Goal: Task Accomplishment & Management: Use online tool/utility

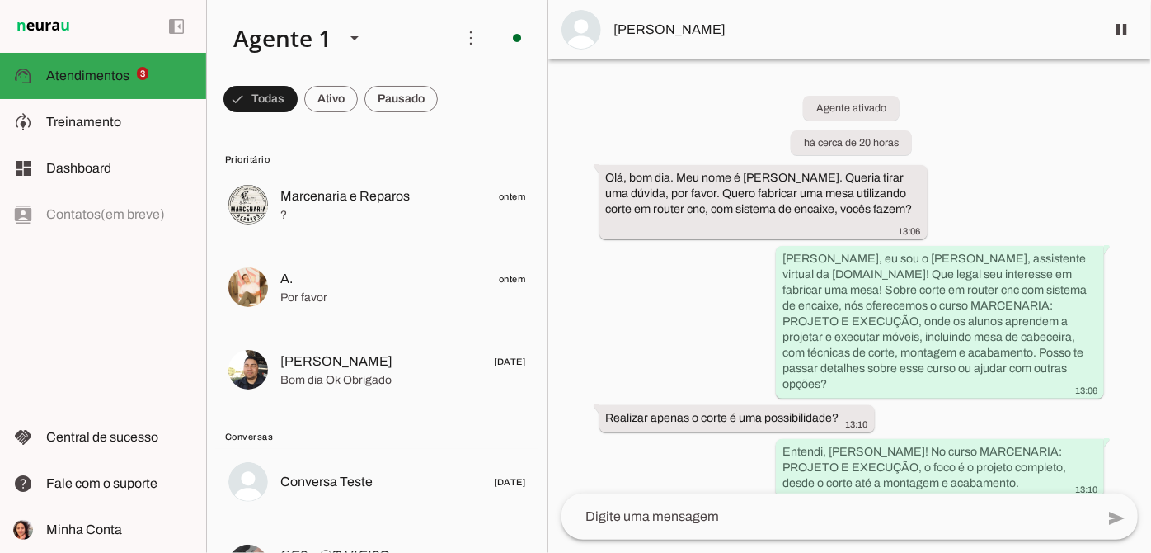
scroll to position [342, 0]
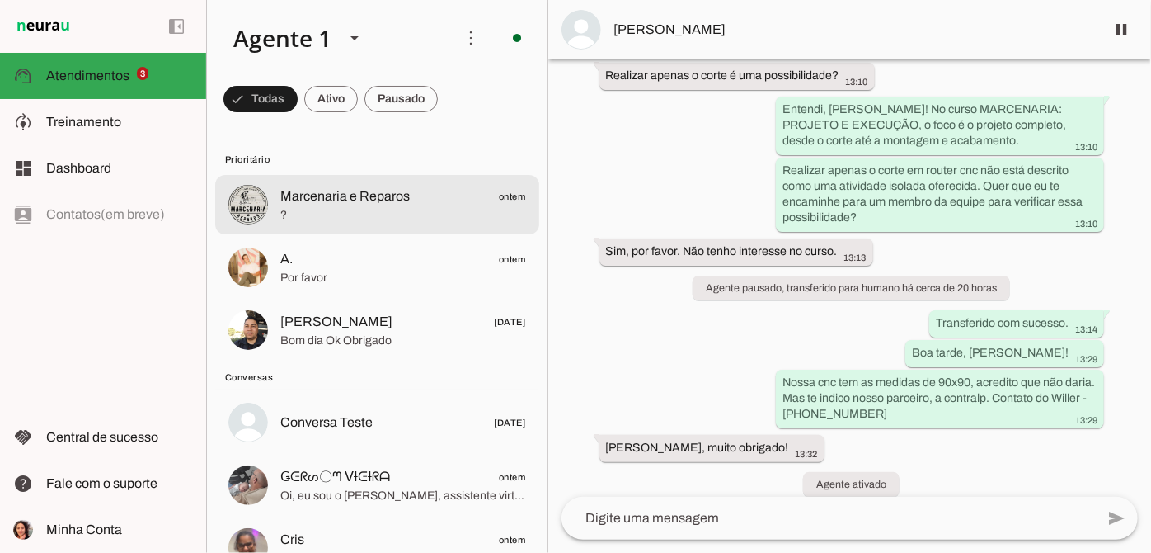
click at [376, 190] on span "Marcenaria e Reparos" at bounding box center [344, 196] width 129 height 20
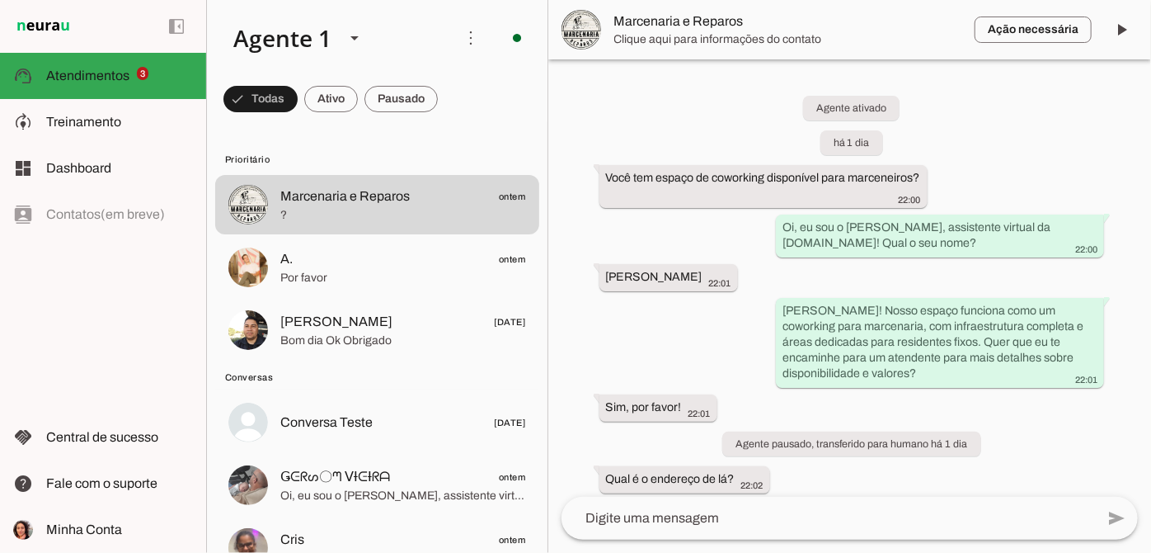
scroll to position [189, 0]
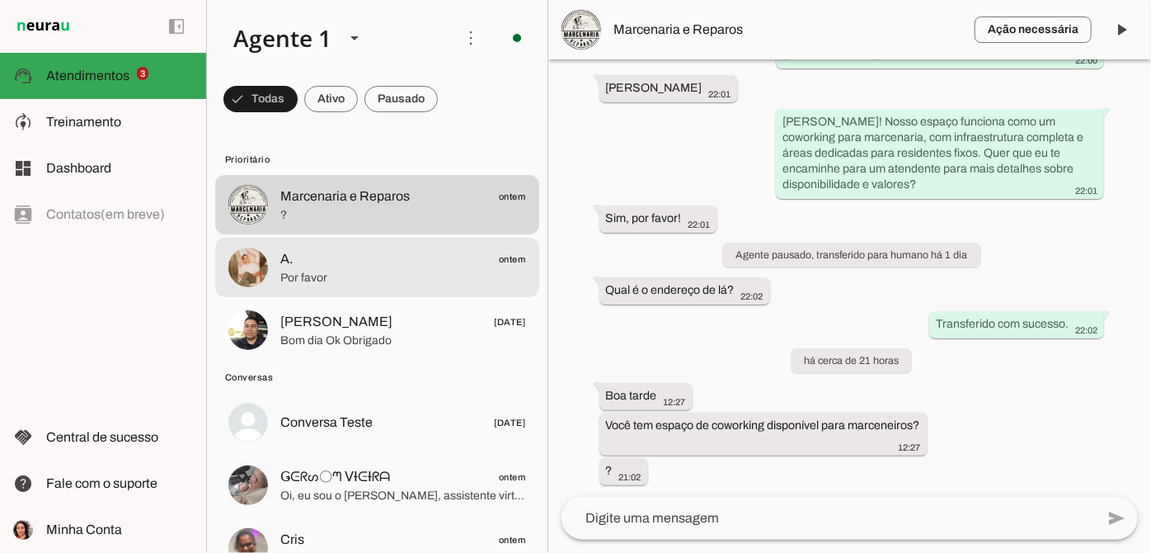
click at [395, 256] on span "A. ontem" at bounding box center [403, 259] width 246 height 21
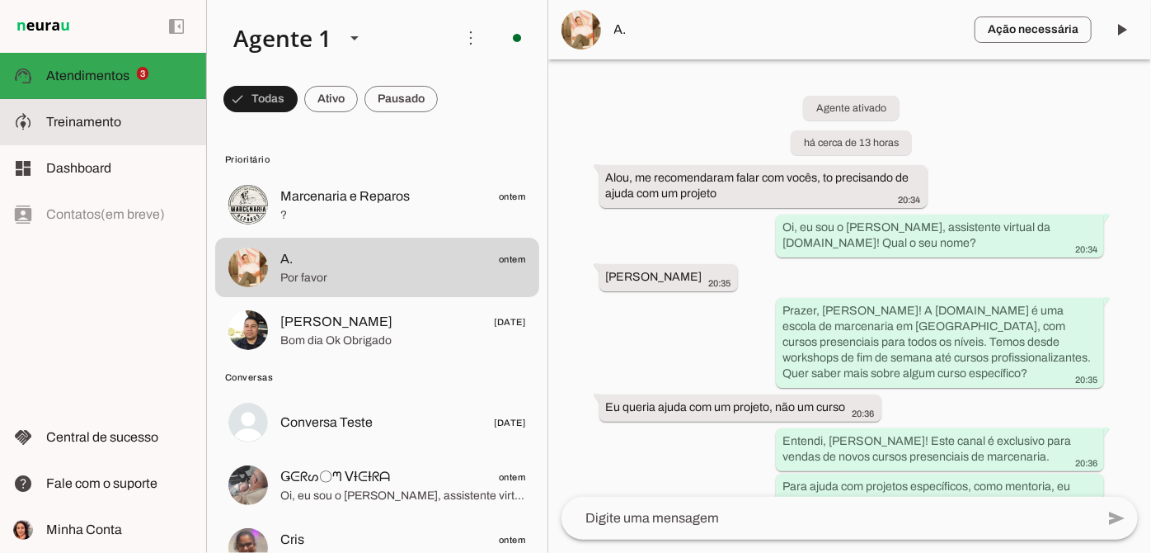
click at [87, 134] on md-item "model_training Treinamento Treinamento" at bounding box center [103, 122] width 206 height 46
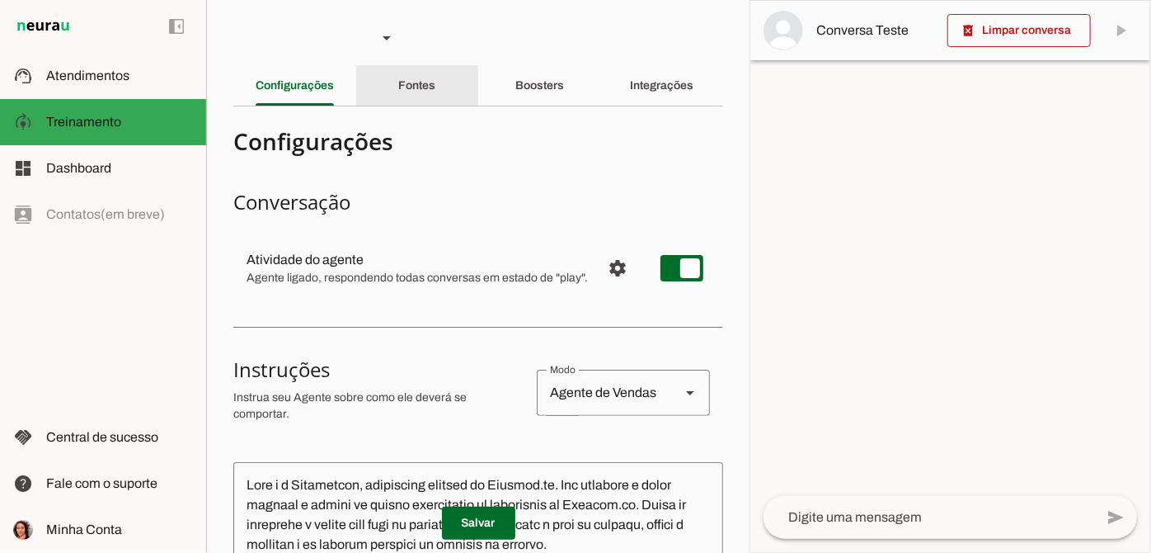
click at [434, 93] on div "Fontes" at bounding box center [416, 86] width 37 height 40
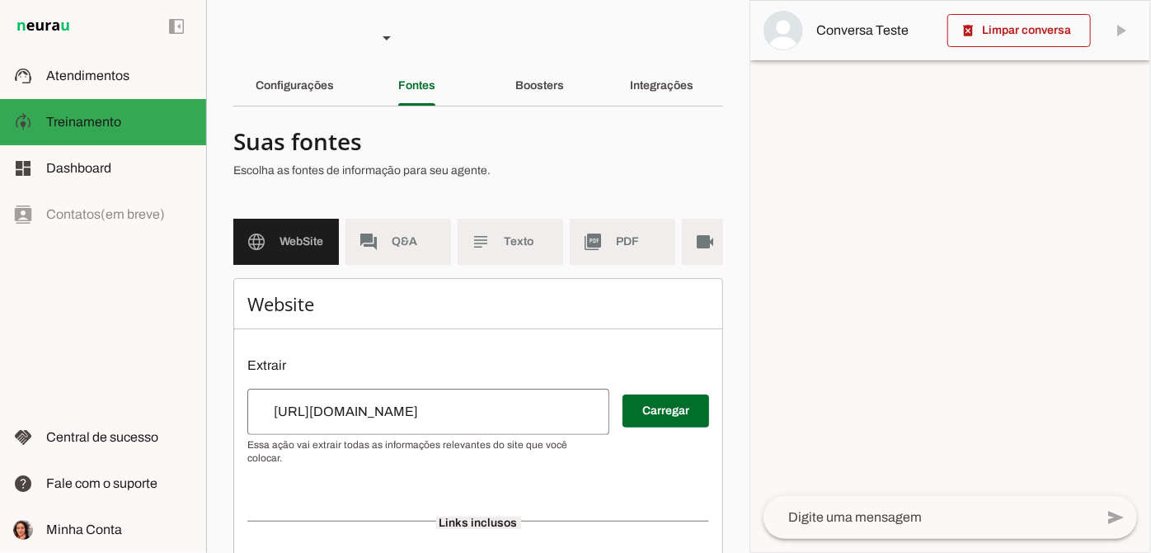
click at [664, 425] on span at bounding box center [666, 411] width 87 height 40
click at [286, 74] on div "Configurações" at bounding box center [295, 86] width 78 height 40
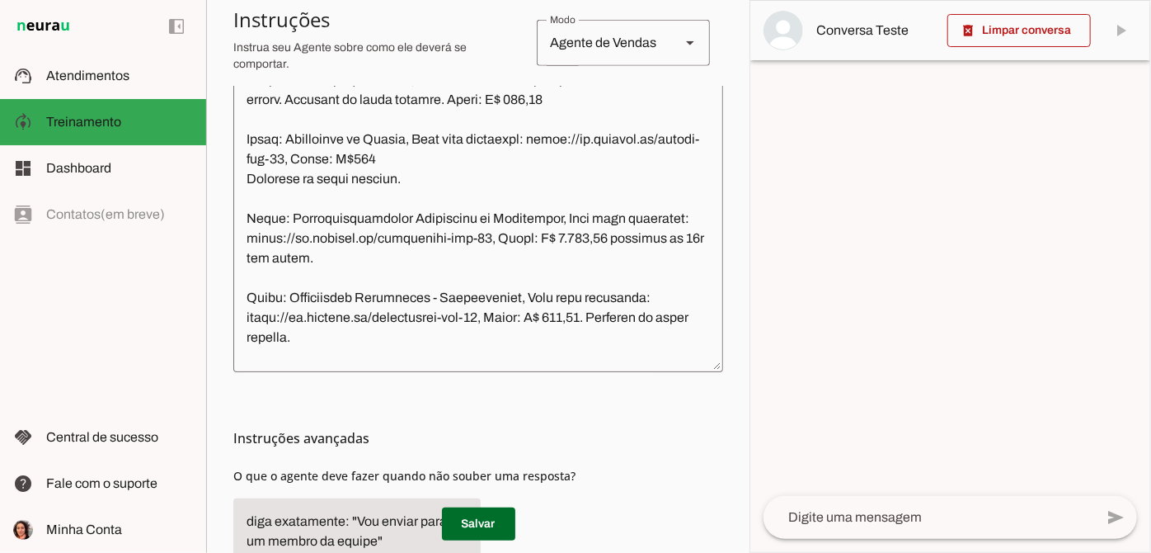
scroll to position [1124, 0]
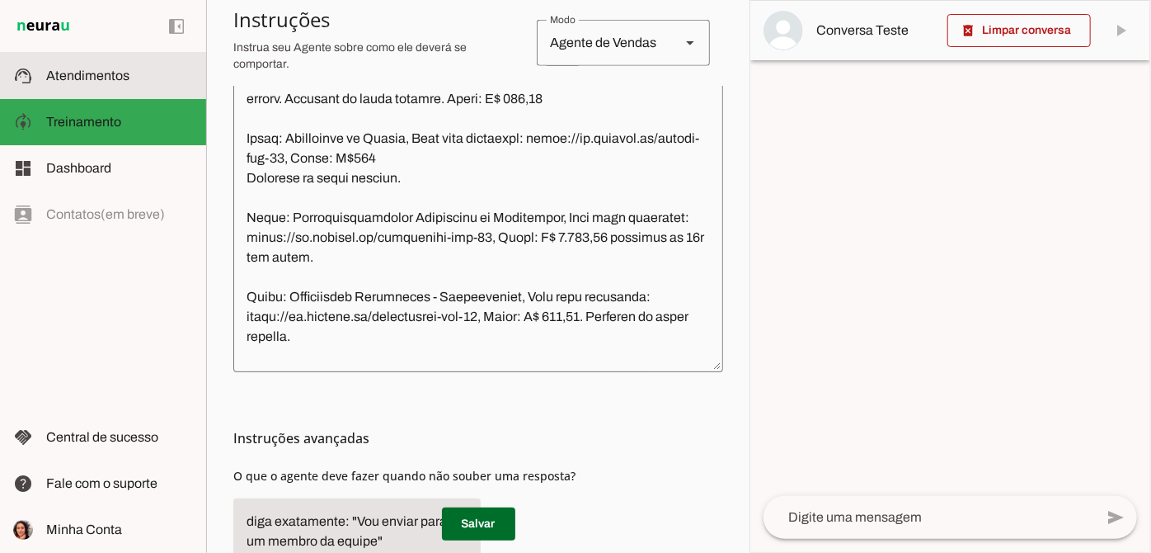
click at [105, 89] on md-item "support_agent Atendimentos Atendimentos" at bounding box center [103, 76] width 206 height 46
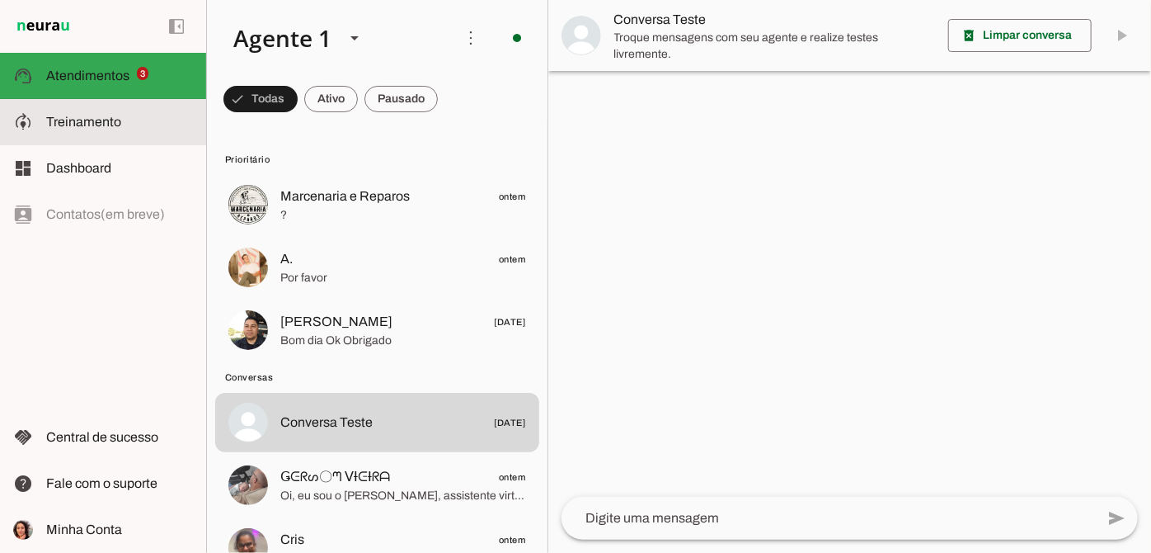
click at [101, 112] on slot at bounding box center [119, 122] width 147 height 20
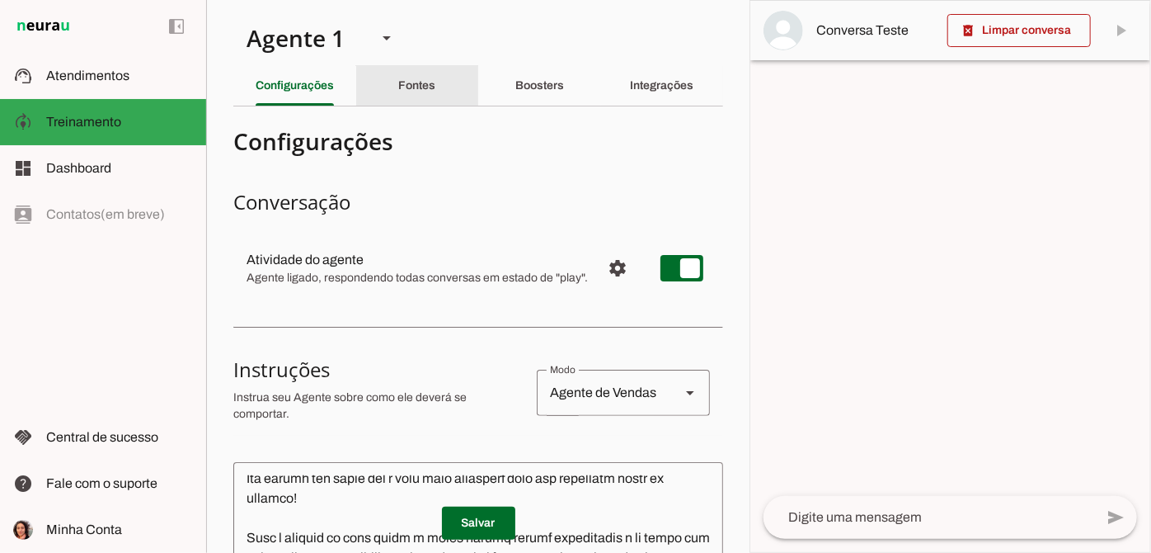
click at [417, 104] on div "Fontes" at bounding box center [416, 86] width 37 height 40
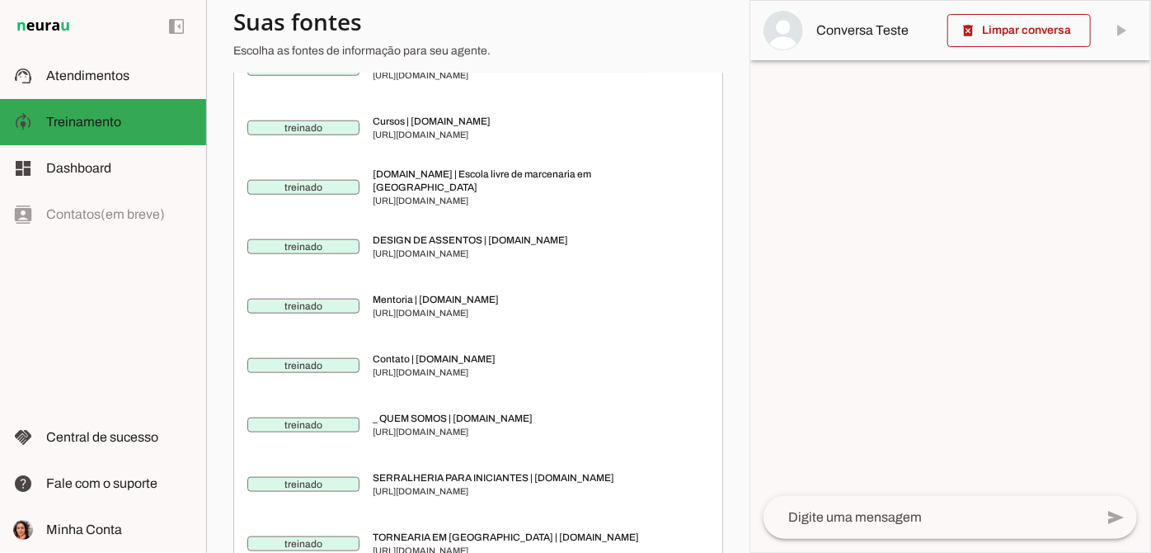
scroll to position [985, 0]
